Goal: Information Seeking & Learning: Check status

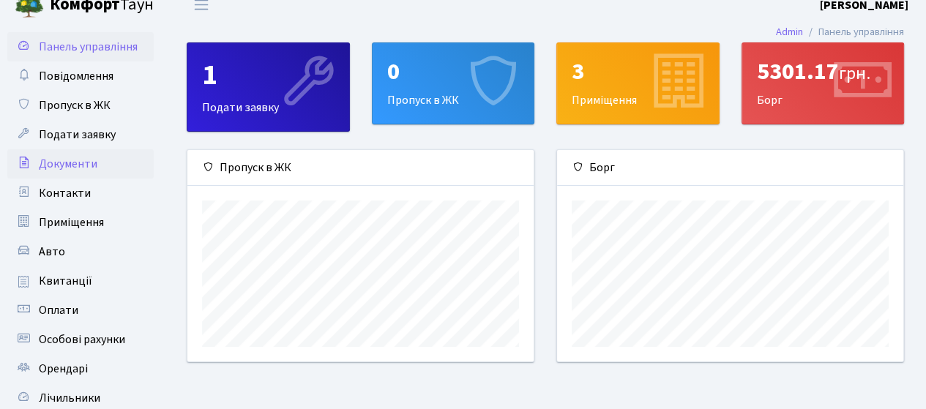
scroll to position [73, 0]
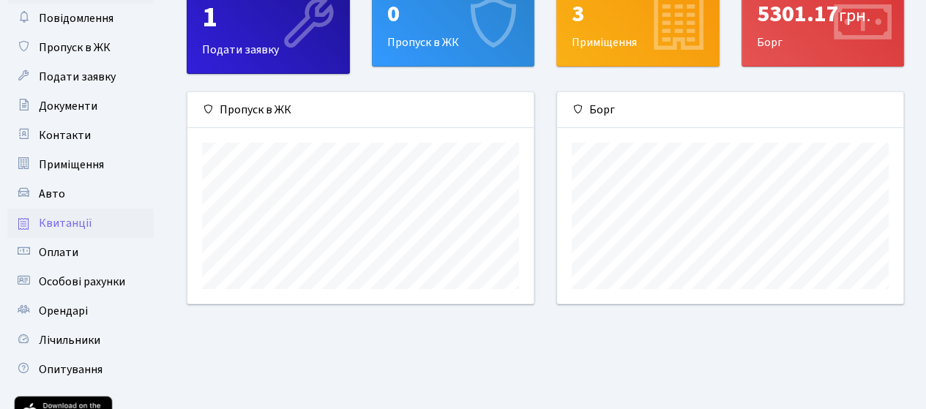
click at [69, 225] on span "Квитанції" at bounding box center [65, 223] width 53 height 16
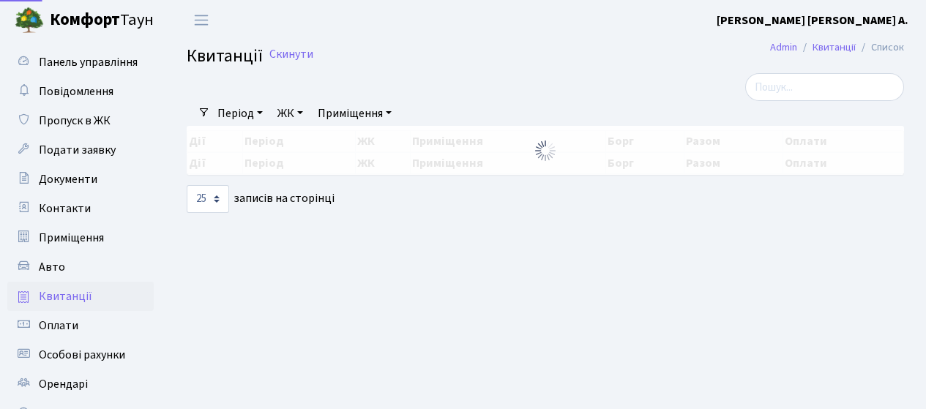
select select "25"
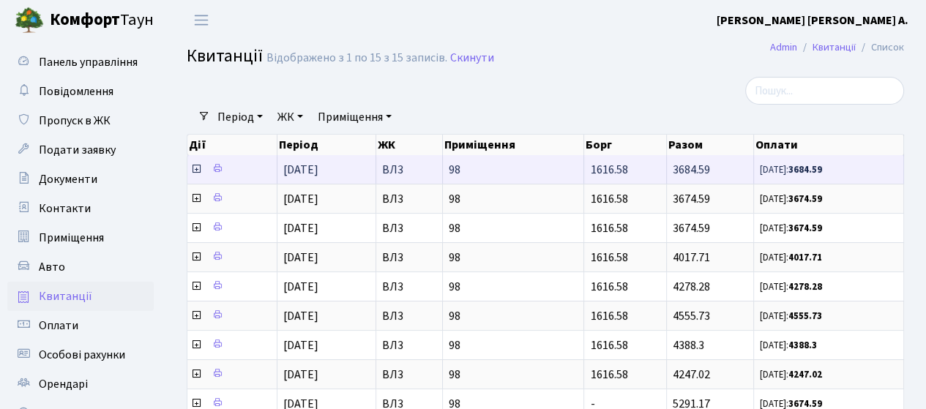
click at [195, 169] on icon at bounding box center [196, 169] width 12 height 12
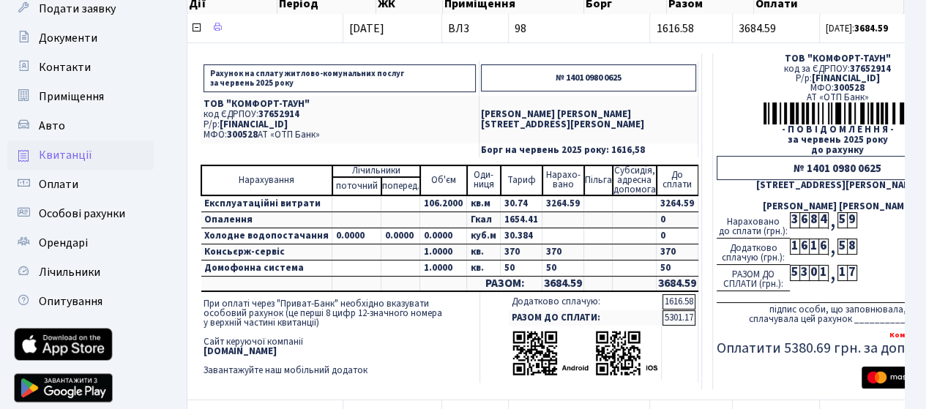
scroll to position [146, 0]
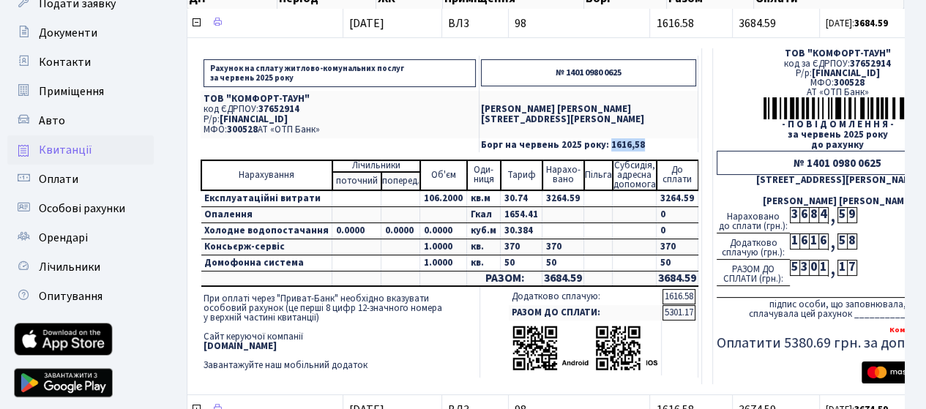
drag, startPoint x: 594, startPoint y: 145, endPoint x: 638, endPoint y: 146, distance: 43.9
click at [638, 146] on p "Борг на червень 2025 року: 1616,58" at bounding box center [588, 146] width 215 height 10
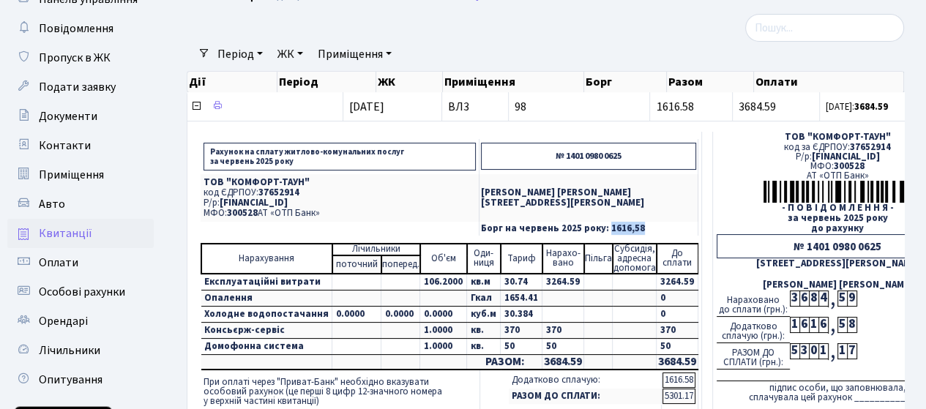
scroll to position [73, 0]
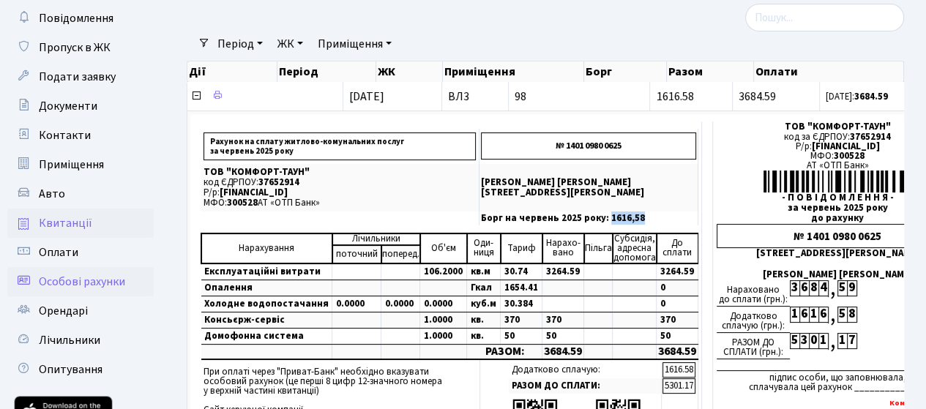
click at [64, 279] on span "Особові рахунки" at bounding box center [82, 282] width 86 height 16
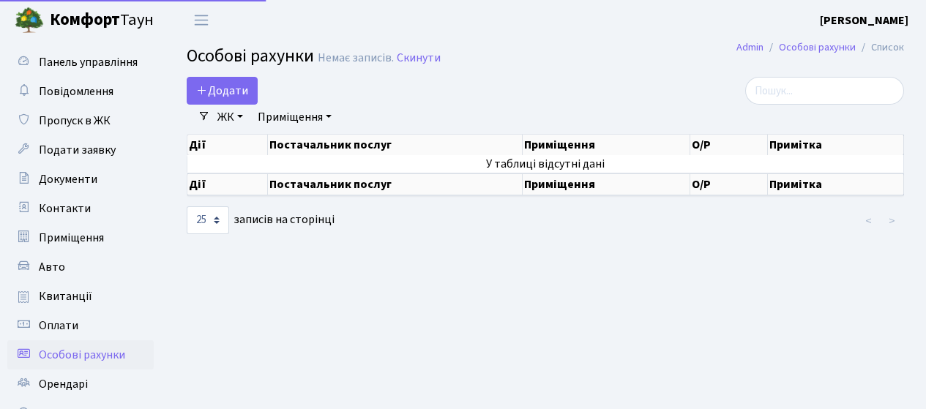
select select "25"
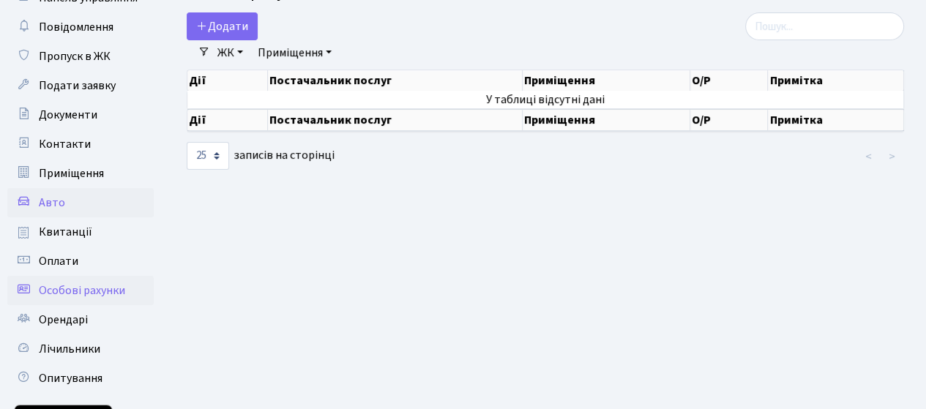
scroll to position [73, 0]
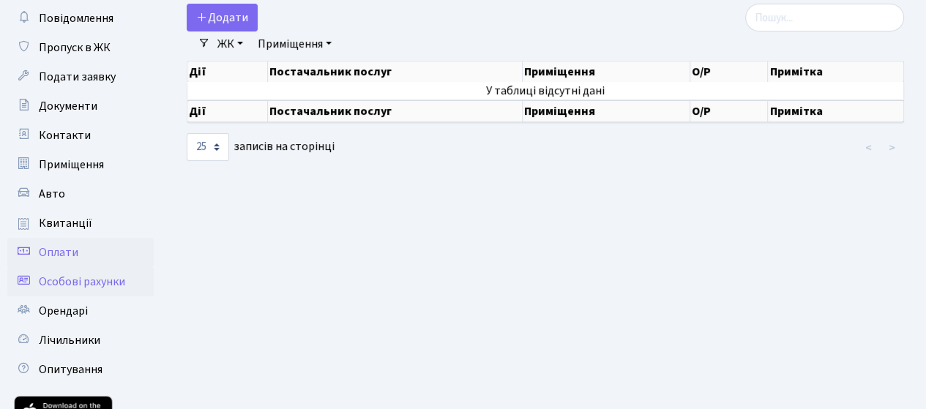
click at [70, 252] on span "Оплати" at bounding box center [59, 252] width 40 height 16
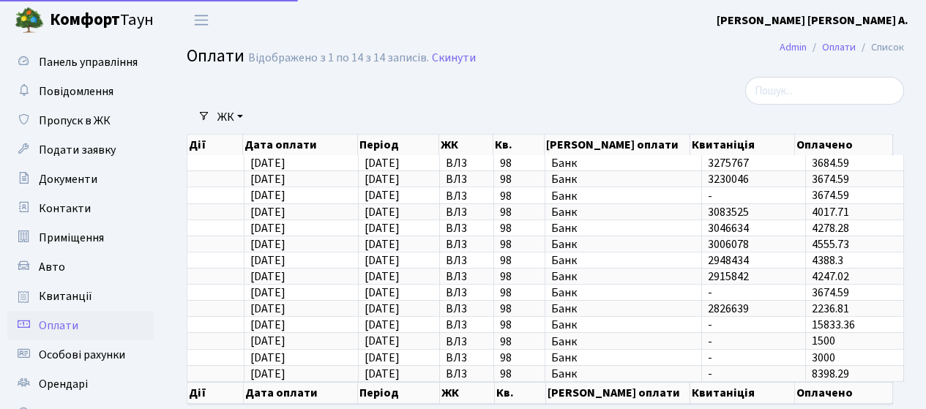
select select "25"
click at [83, 69] on span "Панель управління" at bounding box center [88, 62] width 99 height 16
click at [81, 61] on span "Панель управління" at bounding box center [88, 62] width 99 height 16
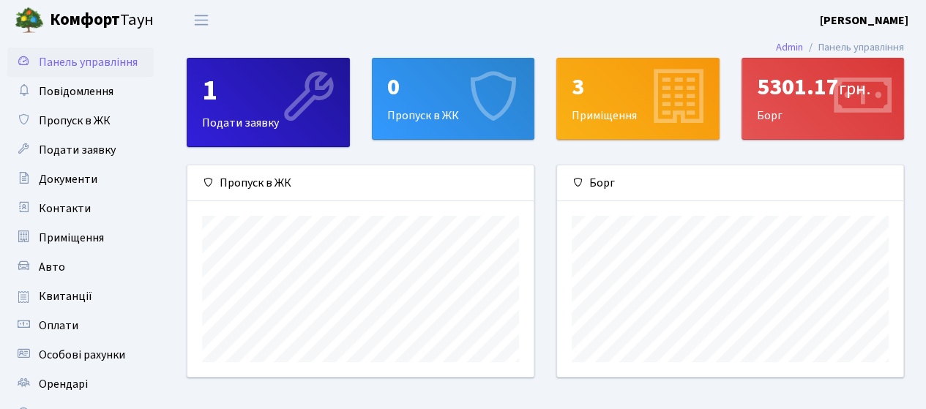
scroll to position [211, 346]
click at [807, 101] on div "5301.17 грн." at bounding box center [823, 87] width 132 height 28
click at [867, 97] on icon at bounding box center [861, 99] width 70 height 70
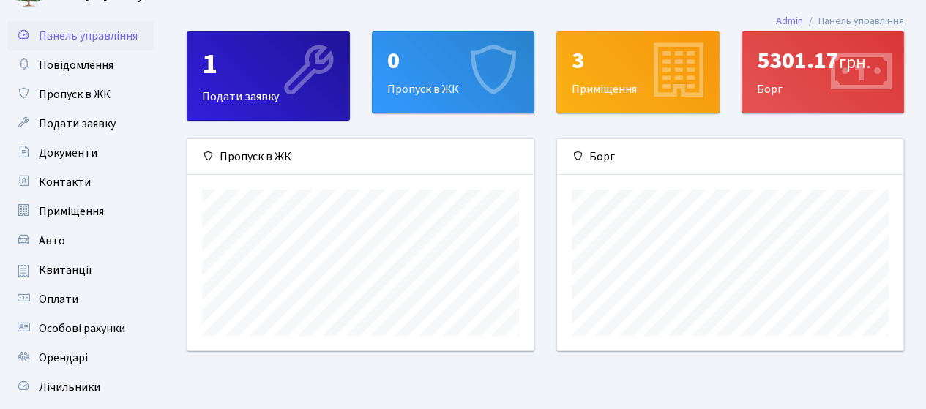
scroll to position [0, 0]
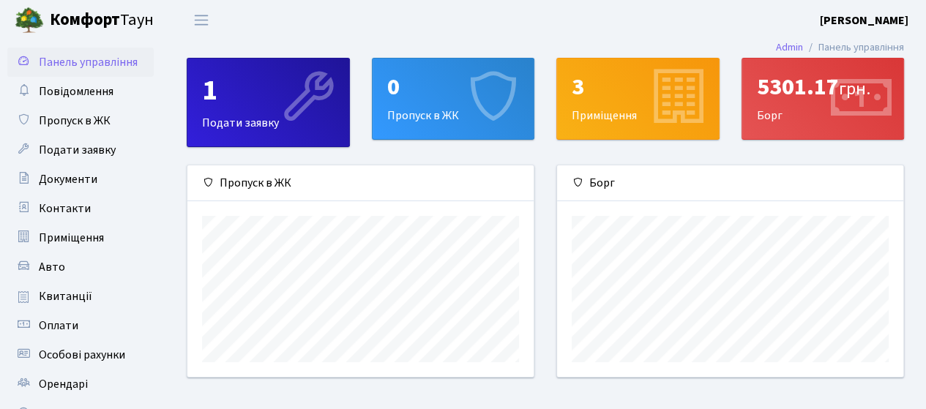
click at [790, 82] on div "5301.17 грн." at bounding box center [823, 87] width 132 height 28
click at [766, 100] on div "5301.17 грн." at bounding box center [823, 87] width 132 height 28
click at [769, 117] on div "5301.17 грн. Борг" at bounding box center [823, 99] width 162 height 81
click at [60, 91] on span "Повідомлення" at bounding box center [76, 91] width 75 height 16
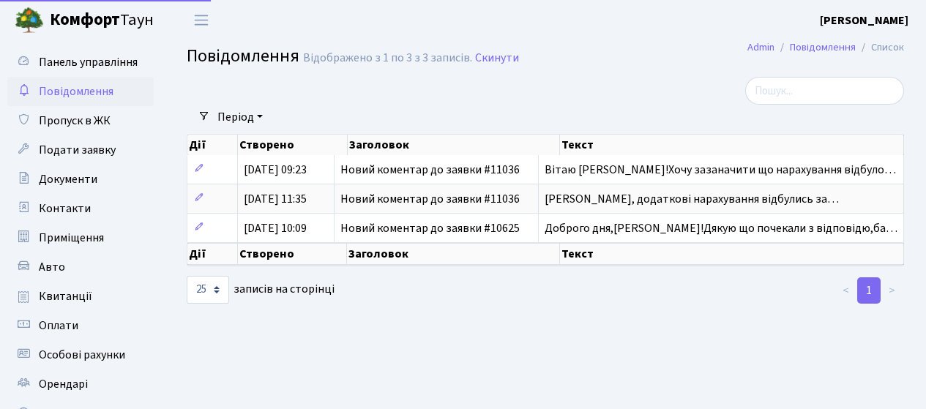
select select "25"
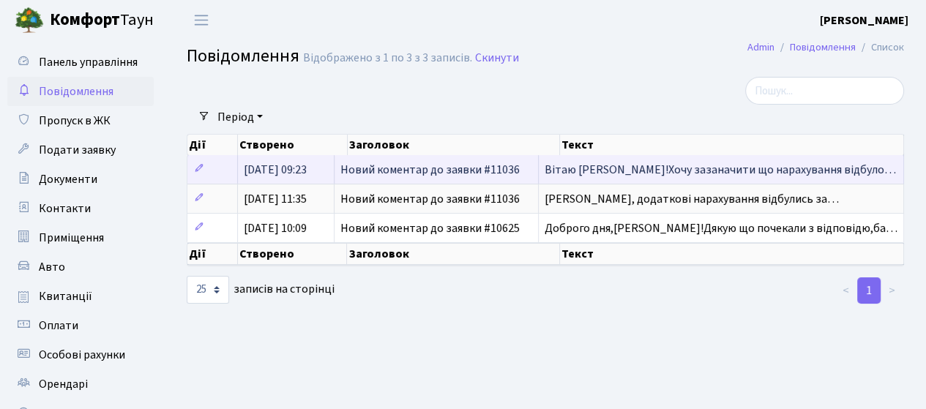
click at [609, 167] on span "Вітаю [PERSON_NAME]!Хочу зазаначити що нарахування відбуло…" at bounding box center [720, 170] width 351 height 16
click at [600, 169] on span "Вітаю [PERSON_NAME]!Хочу зазаначити що нарахування відбуло…" at bounding box center [720, 170] width 351 height 16
click at [387, 169] on span "Новий коментар до заявки #11036" at bounding box center [429, 170] width 179 height 16
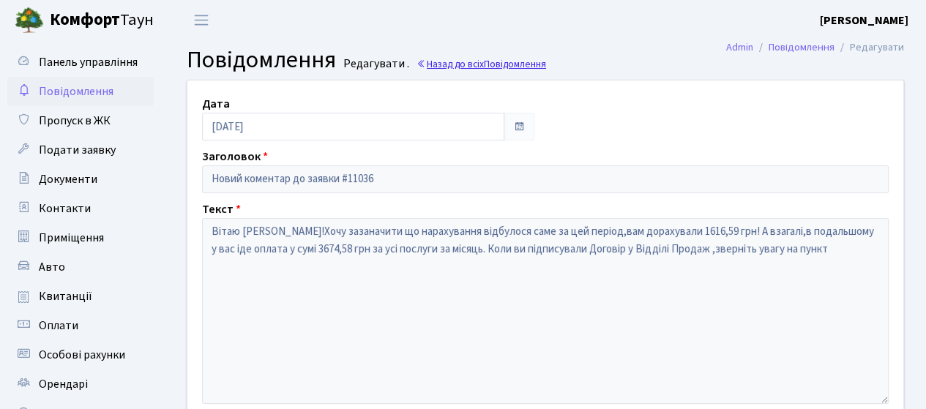
click at [443, 63] on link "Назад до всіх Повідомлення" at bounding box center [481, 64] width 130 height 14
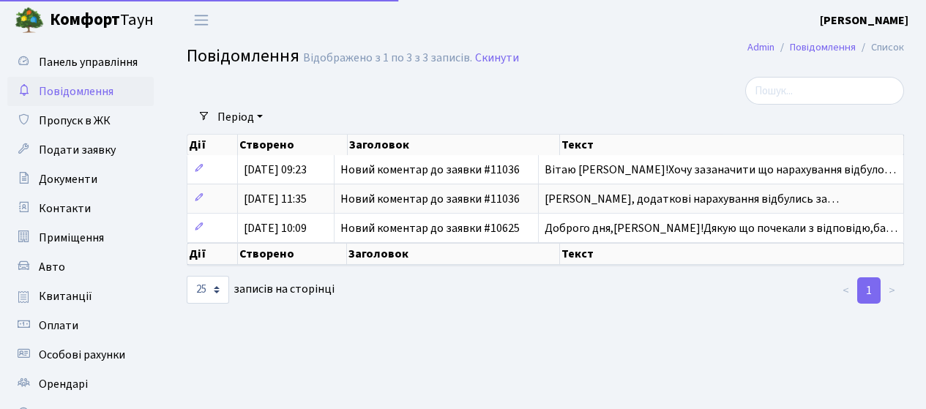
select select "25"
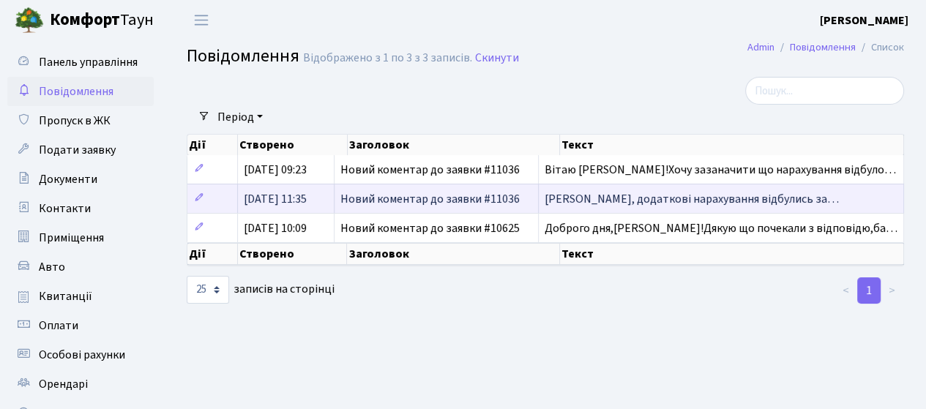
click at [608, 203] on span "[PERSON_NAME], додаткові нарахування відбулись за…" at bounding box center [692, 199] width 294 height 16
click at [577, 194] on span "[PERSON_NAME], додаткові нарахування відбулись за…" at bounding box center [692, 199] width 294 height 16
click at [426, 195] on span "Новий коментар до заявки #11036" at bounding box center [429, 199] width 179 height 16
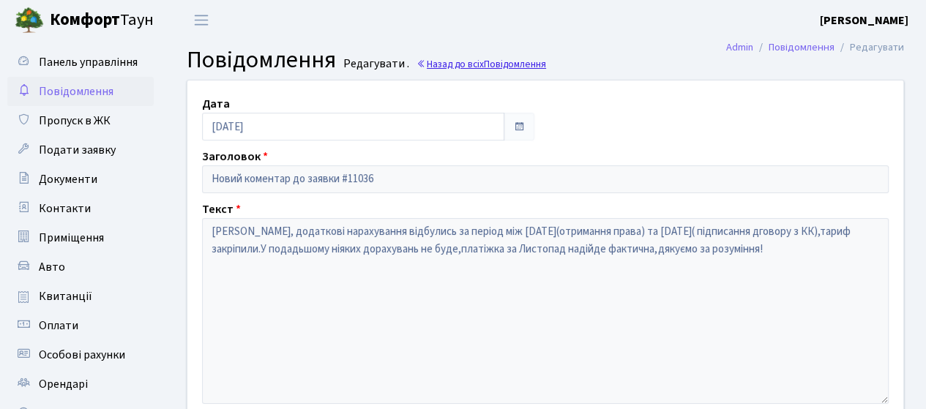
click at [433, 62] on link "Назад до всіх Повідомлення" at bounding box center [481, 64] width 130 height 14
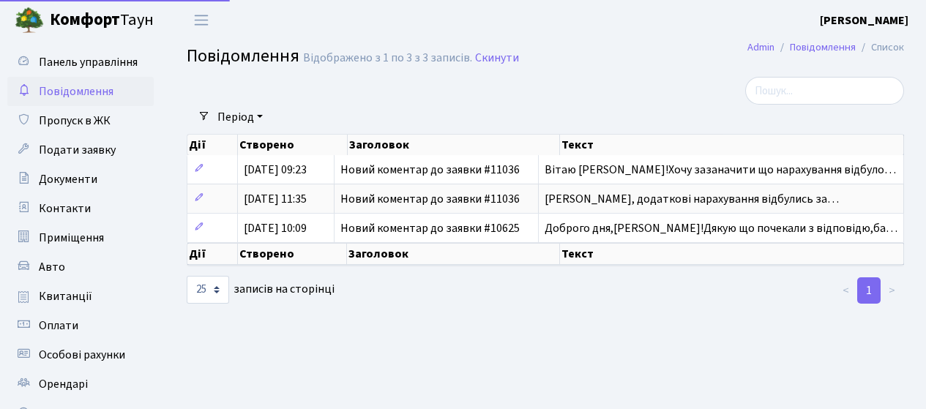
select select "25"
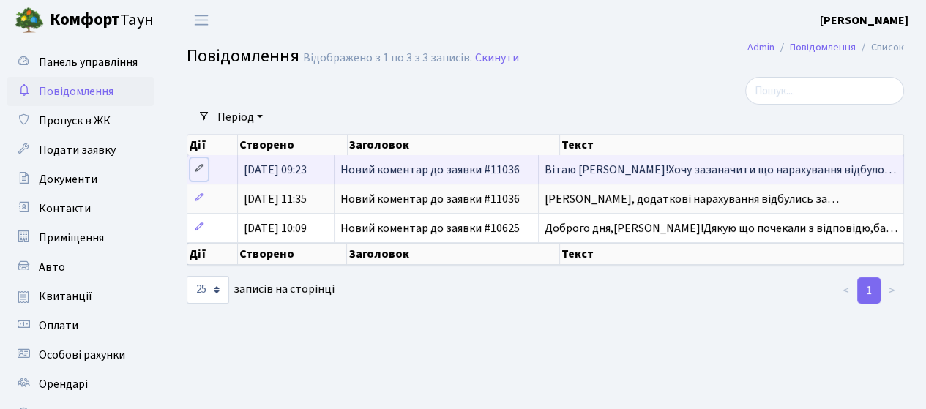
click at [199, 172] on icon at bounding box center [199, 168] width 10 height 10
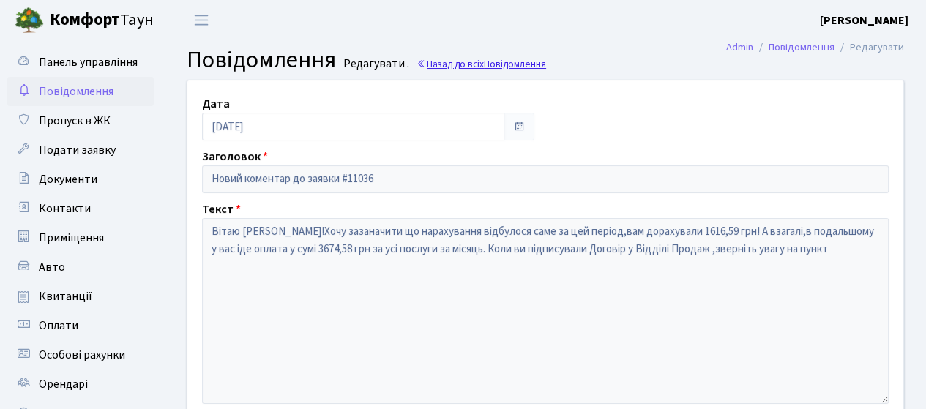
click at [439, 63] on link "Назад до всіх Повідомлення" at bounding box center [481, 64] width 130 height 14
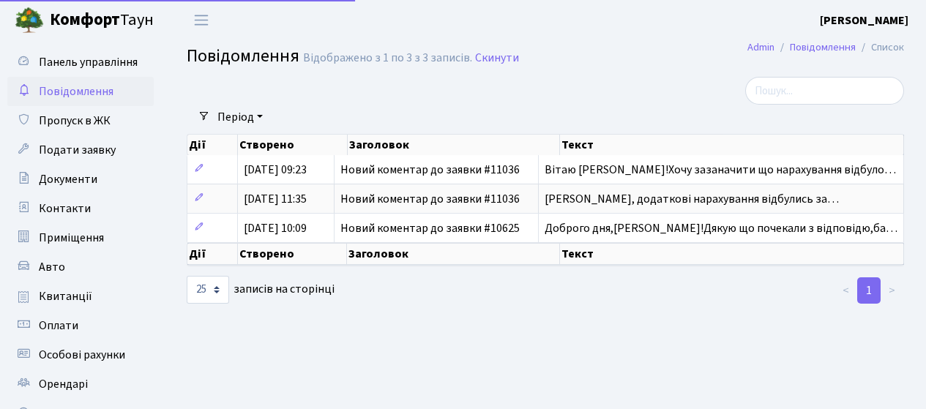
select select "25"
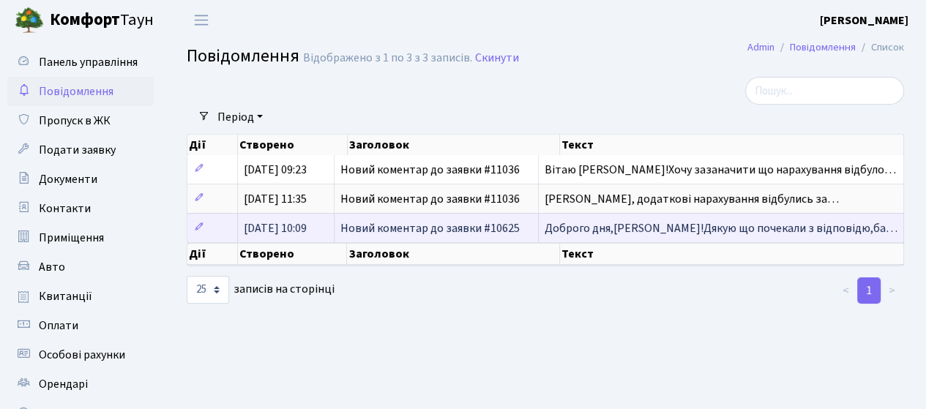
click at [635, 229] on span "Доброго дня,[PERSON_NAME]!Дякую що почекали з відповідю,ба…" at bounding box center [721, 228] width 353 height 16
click at [643, 228] on span "Доброго дня,Ірина!Дякую що почекали з відповідю,ба…" at bounding box center [721, 228] width 353 height 16
click at [447, 225] on span "Новий коментар до заявки #10625" at bounding box center [429, 228] width 179 height 16
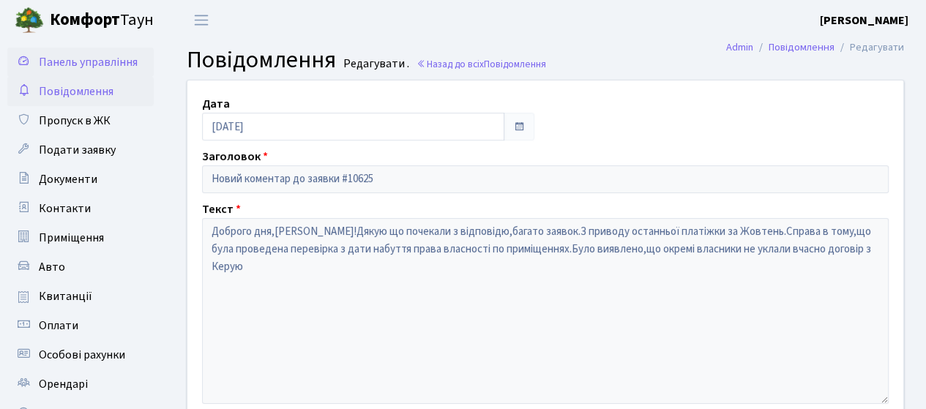
click at [80, 58] on span "Панель управління" at bounding box center [88, 62] width 99 height 16
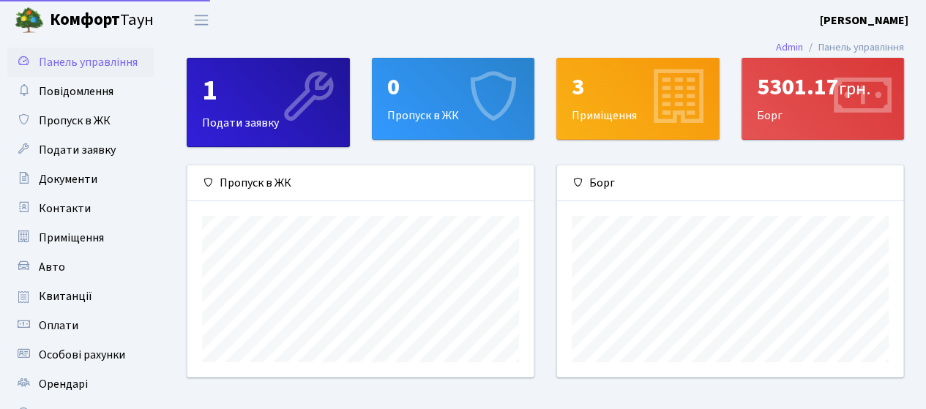
scroll to position [211, 346]
click at [788, 101] on div "5301.17 грн." at bounding box center [823, 87] width 132 height 28
click at [861, 105] on icon at bounding box center [861, 99] width 70 height 70
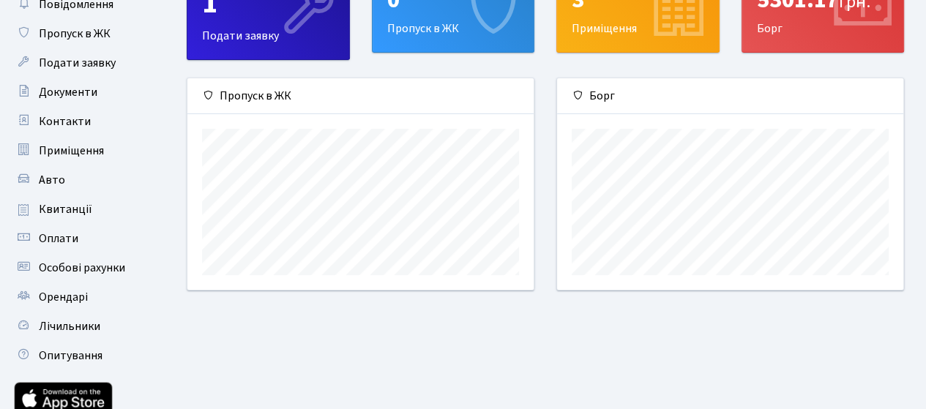
scroll to position [146, 0]
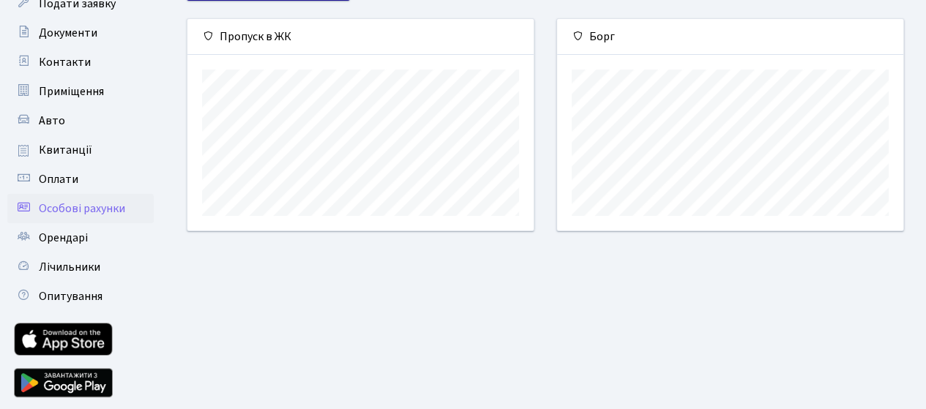
click at [82, 206] on span "Особові рахунки" at bounding box center [82, 209] width 86 height 16
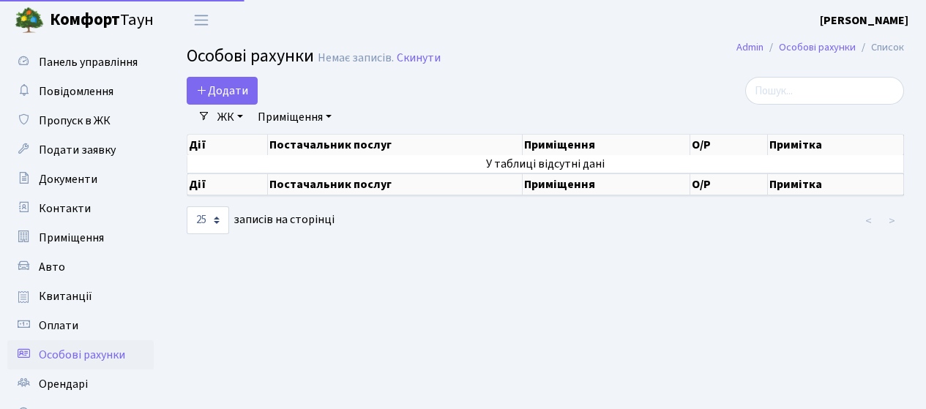
select select "25"
click at [56, 298] on span "Квитанції" at bounding box center [65, 296] width 53 height 16
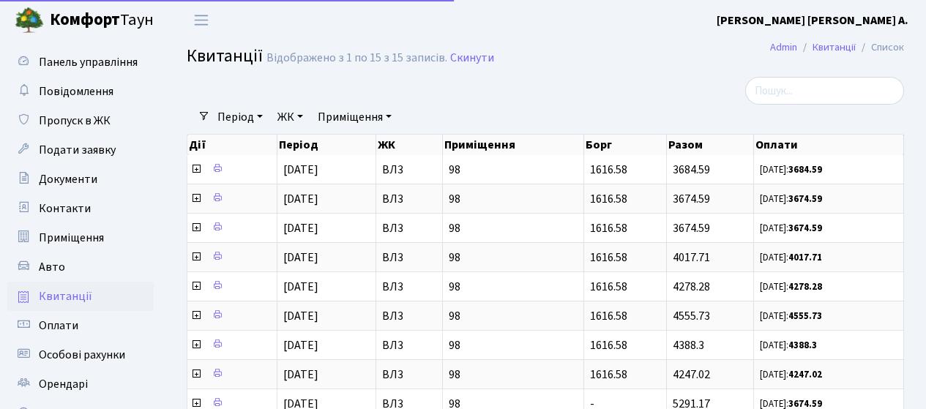
select select "25"
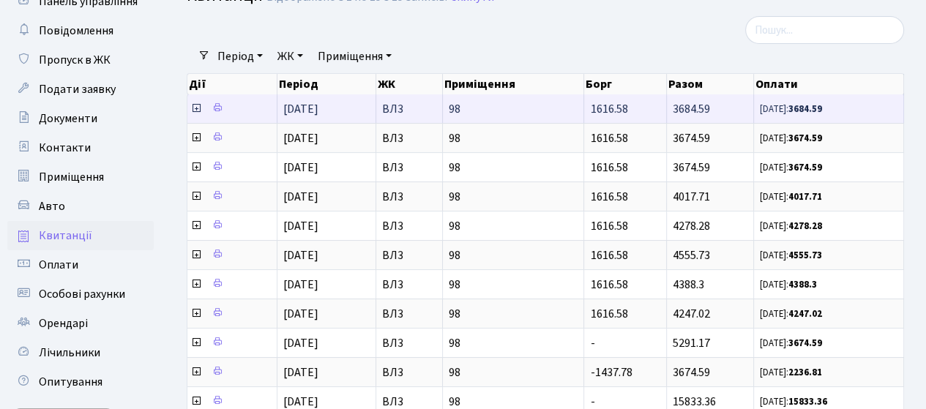
scroll to position [73, 0]
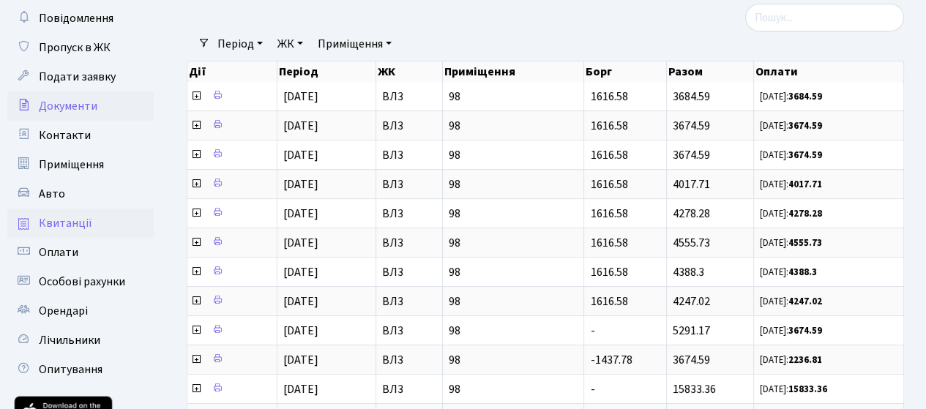
click at [67, 109] on span "Документи" at bounding box center [68, 106] width 59 height 16
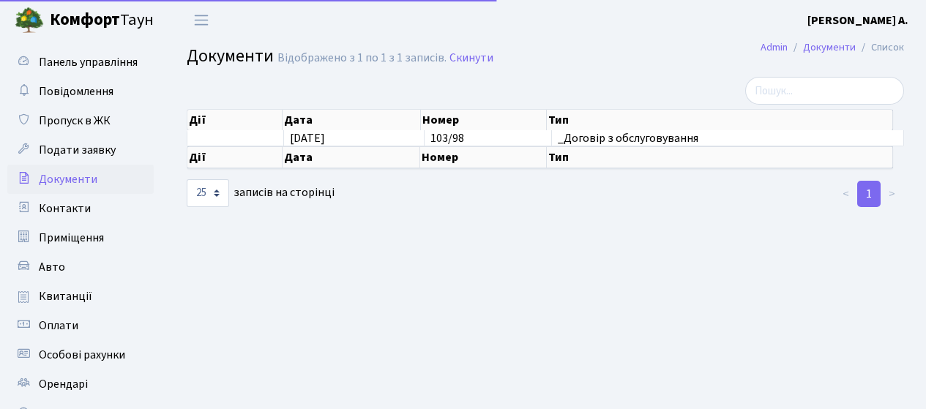
select select "25"
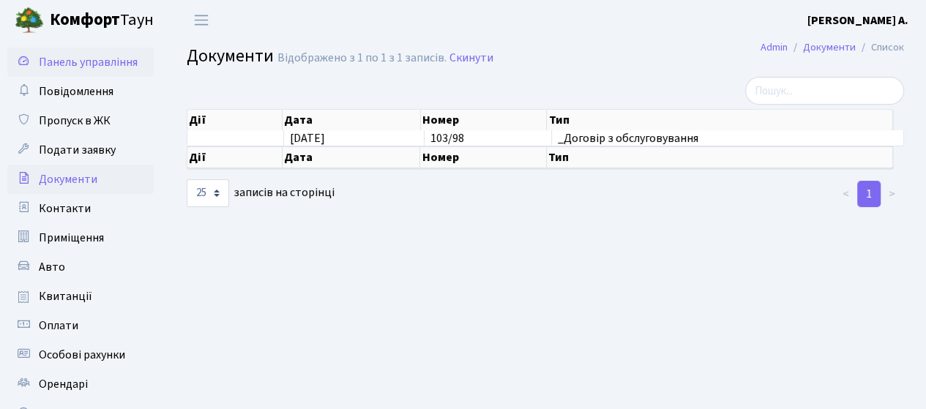
click at [71, 63] on span "Панель управління" at bounding box center [88, 62] width 99 height 16
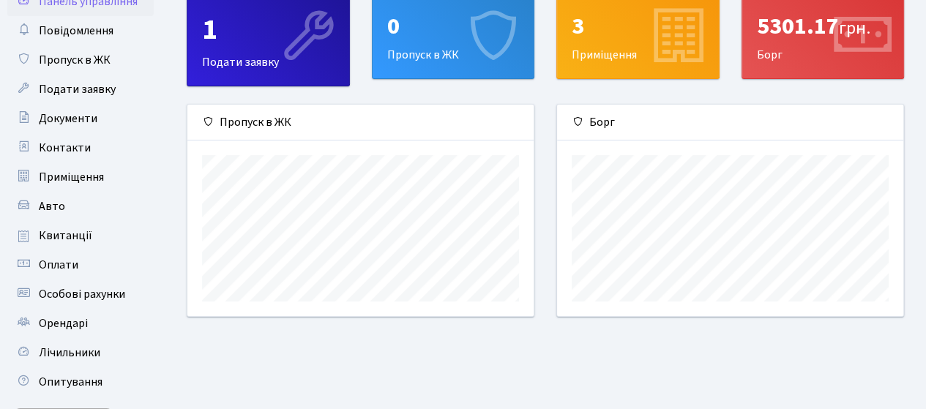
scroll to position [73, 0]
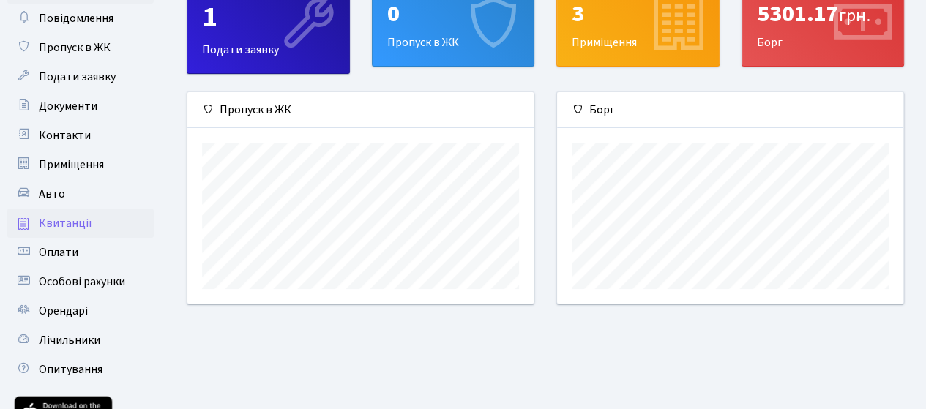
click at [64, 217] on span "Квитанції" at bounding box center [65, 223] width 53 height 16
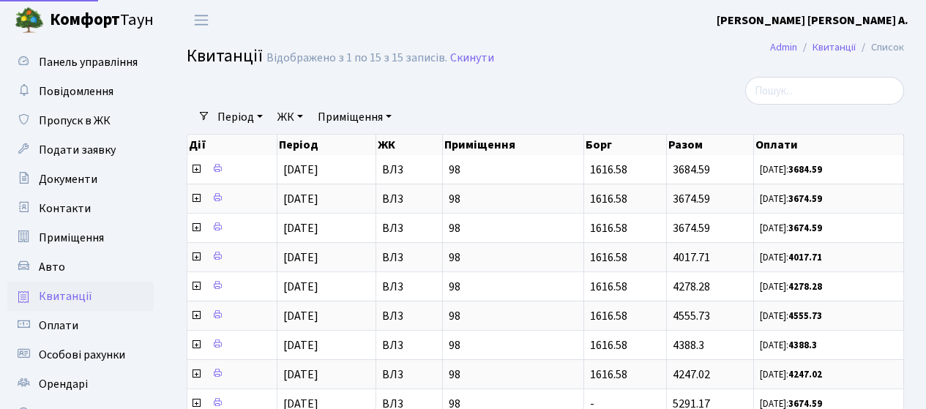
select select "25"
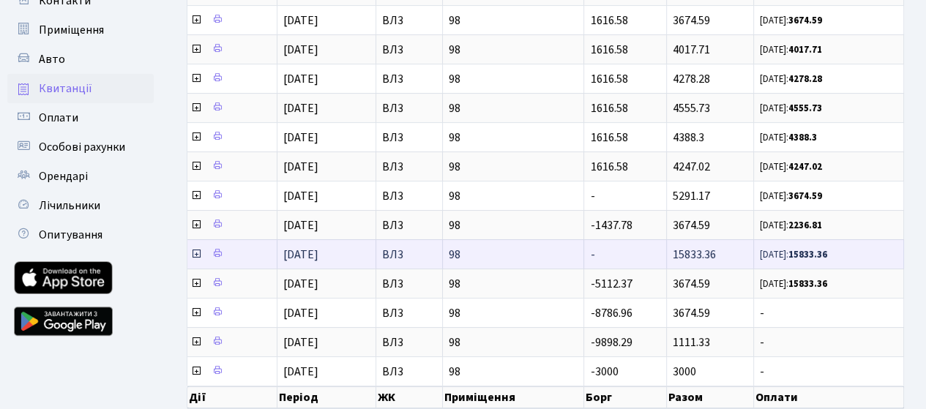
scroll to position [220, 0]
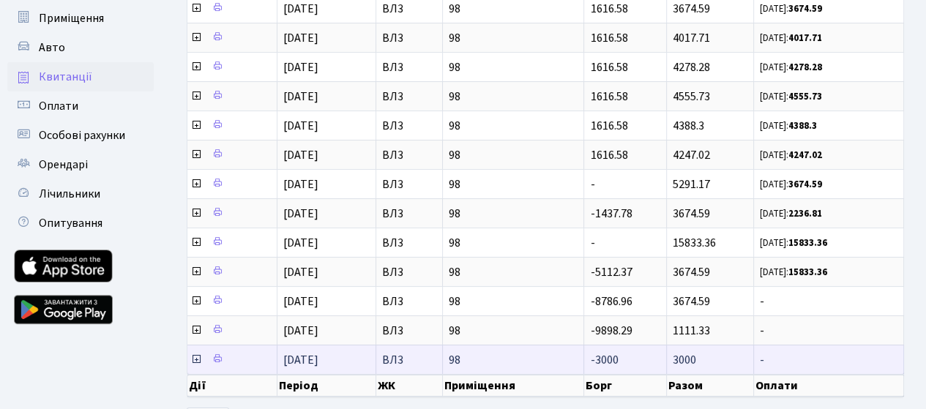
click at [195, 354] on icon at bounding box center [196, 360] width 12 height 12
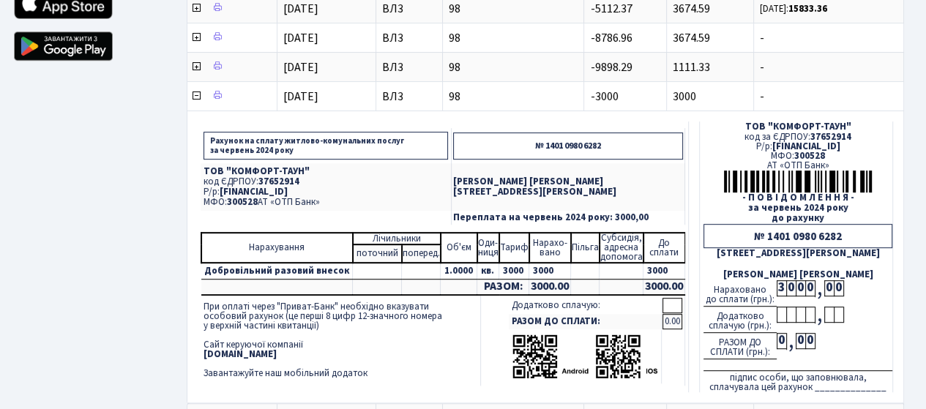
scroll to position [422, 0]
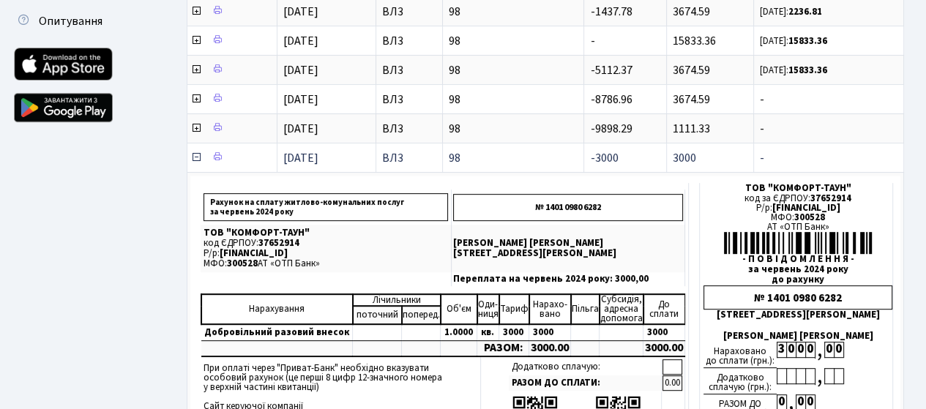
click at [196, 152] on icon at bounding box center [196, 158] width 12 height 12
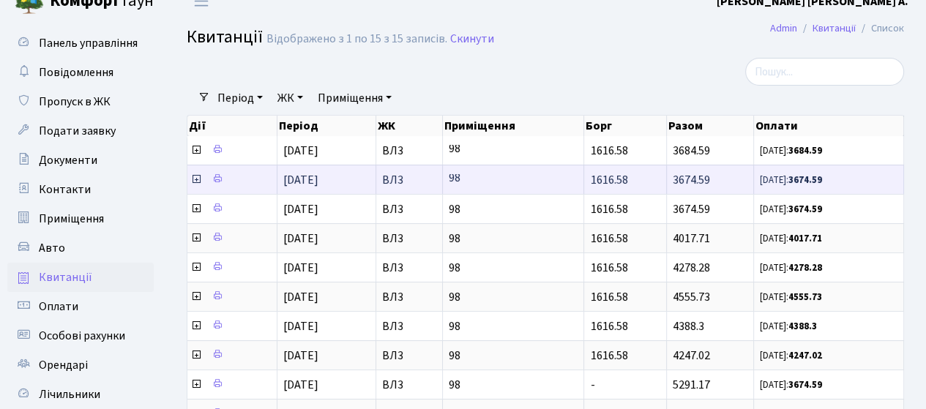
scroll to position [0, 0]
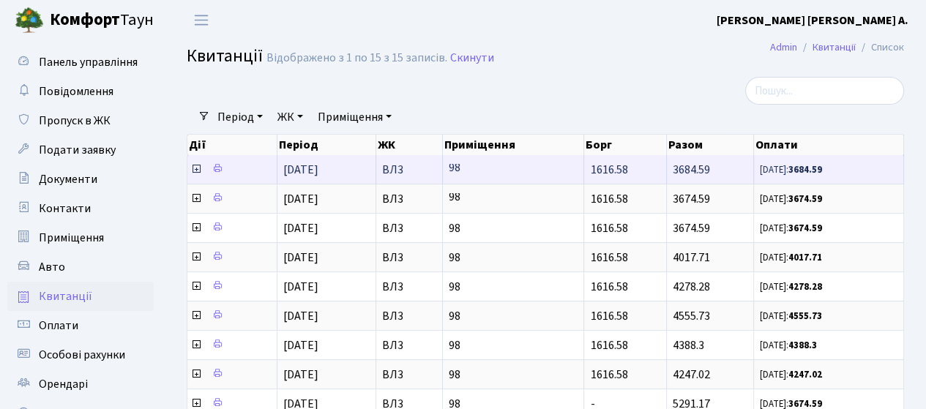
click at [195, 168] on icon at bounding box center [196, 169] width 12 height 12
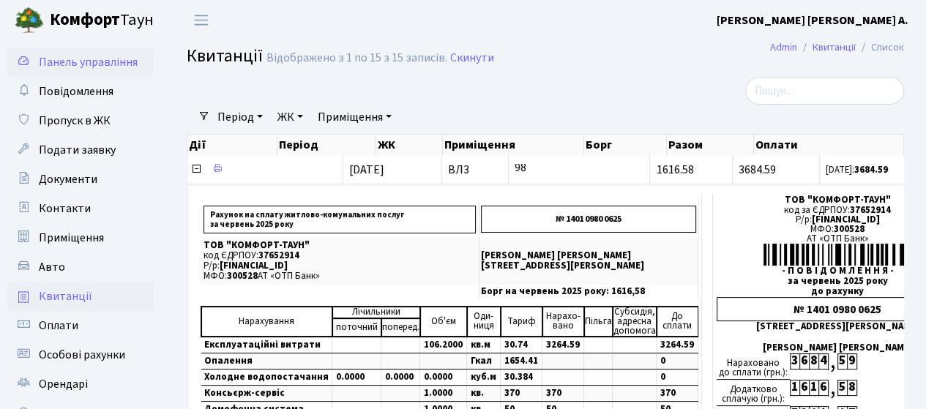
click at [94, 65] on span "Панель управління" at bounding box center [88, 62] width 99 height 16
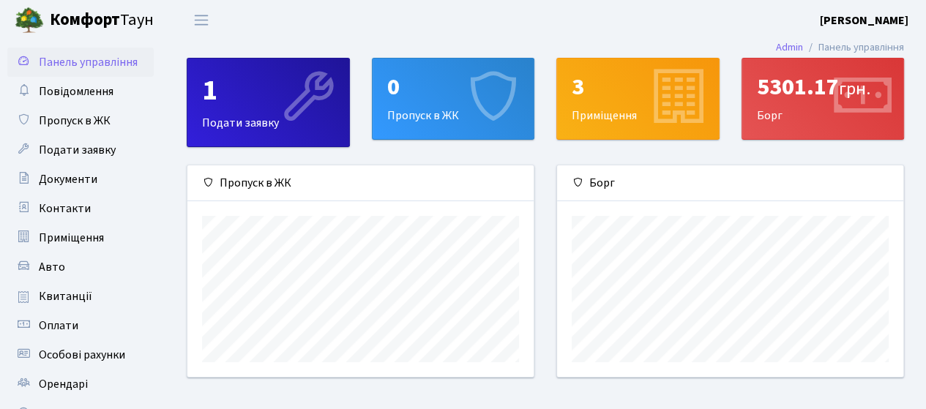
scroll to position [211, 346]
click at [886, 8] on header "[PERSON_NAME] [PERSON_NAME] Мій обліковий запис Вийти" at bounding box center [463, 20] width 926 height 40
click at [889, 18] on b "[PERSON_NAME]" at bounding box center [864, 20] width 89 height 16
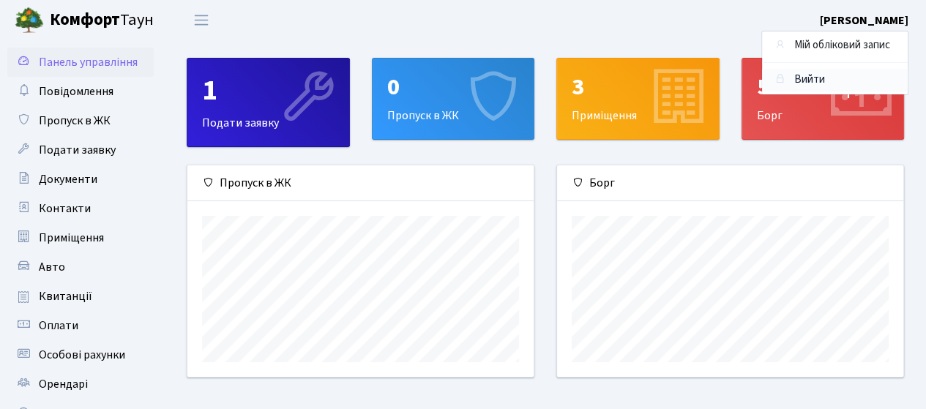
click at [816, 78] on link "Вийти" at bounding box center [835, 80] width 146 height 23
